Goal: Find specific page/section: Find specific page/section

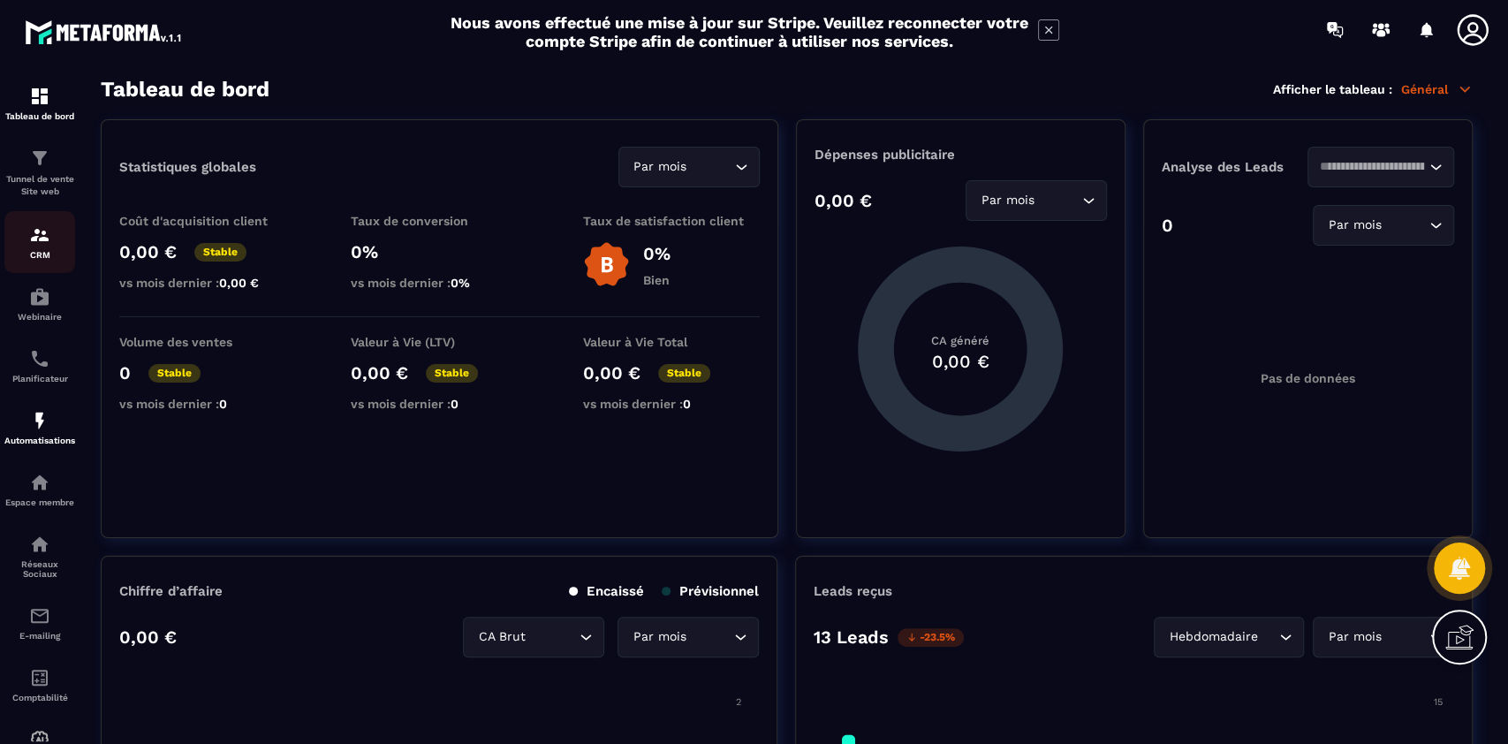
click at [35, 242] on img at bounding box center [39, 234] width 21 height 21
click at [34, 246] on div "CRM" at bounding box center [39, 241] width 71 height 35
